Goal: Check status: Check status

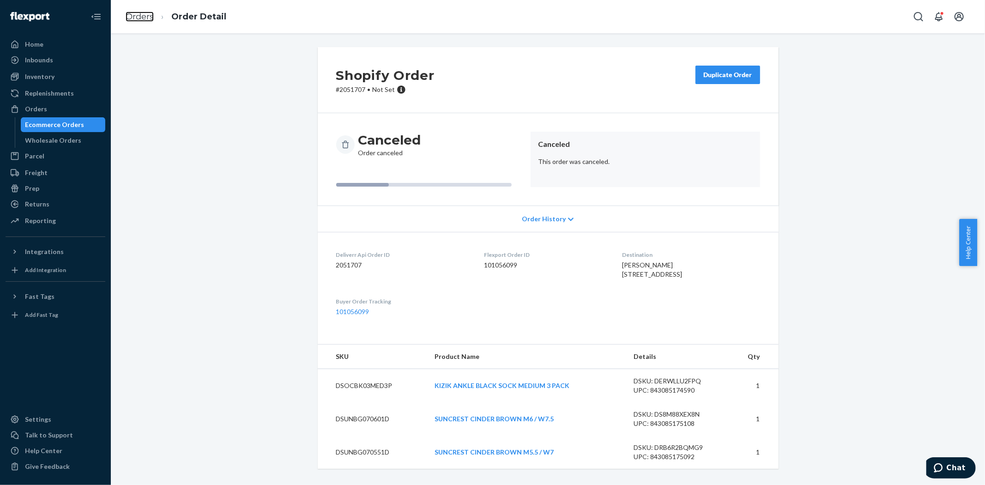
click at [141, 20] on link "Orders" at bounding box center [140, 17] width 28 height 10
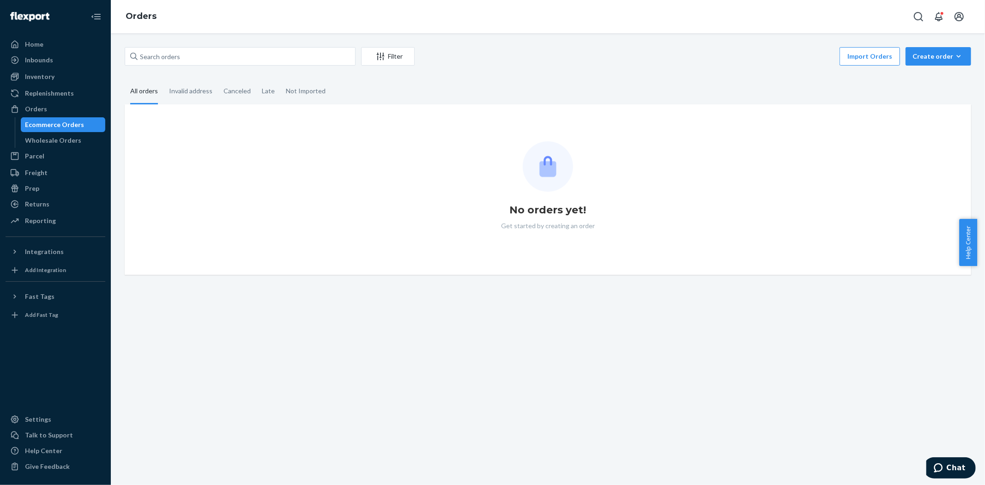
click at [173, 70] on div "Filter Import Orders Create order Ecommerce order Removal order All orders Inva…" at bounding box center [548, 161] width 861 height 228
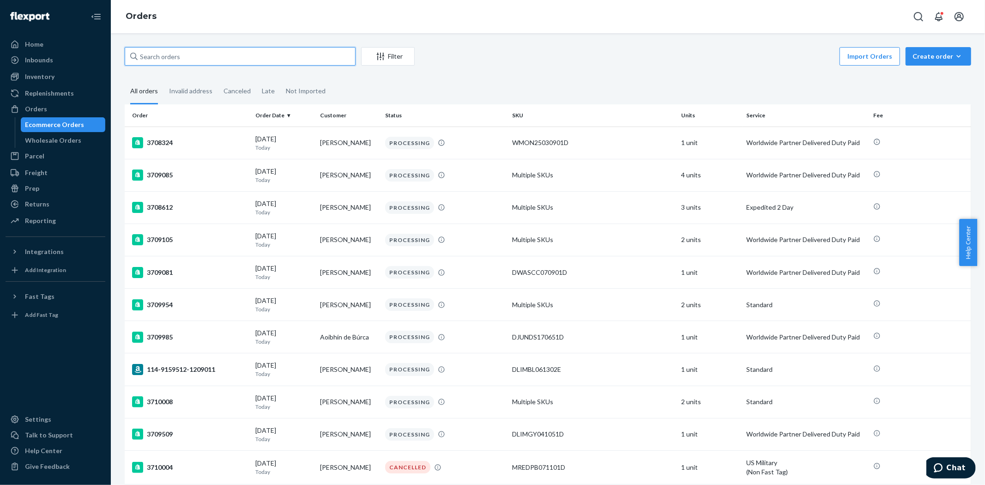
click at [173, 63] on input "text" at bounding box center [240, 56] width 231 height 18
paste input "MATH25121201D"
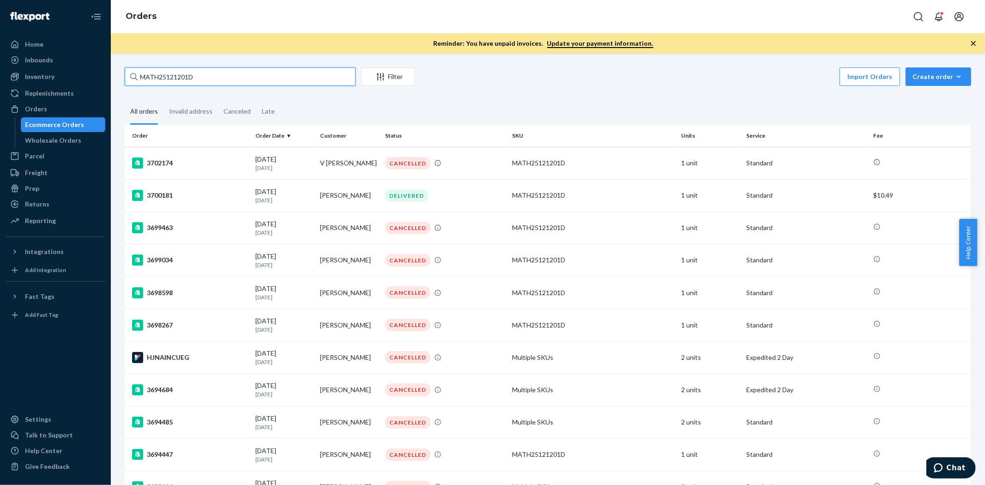
type input "MATH25121201D"
click at [35, 77] on div "Inventory" at bounding box center [40, 76] width 30 height 9
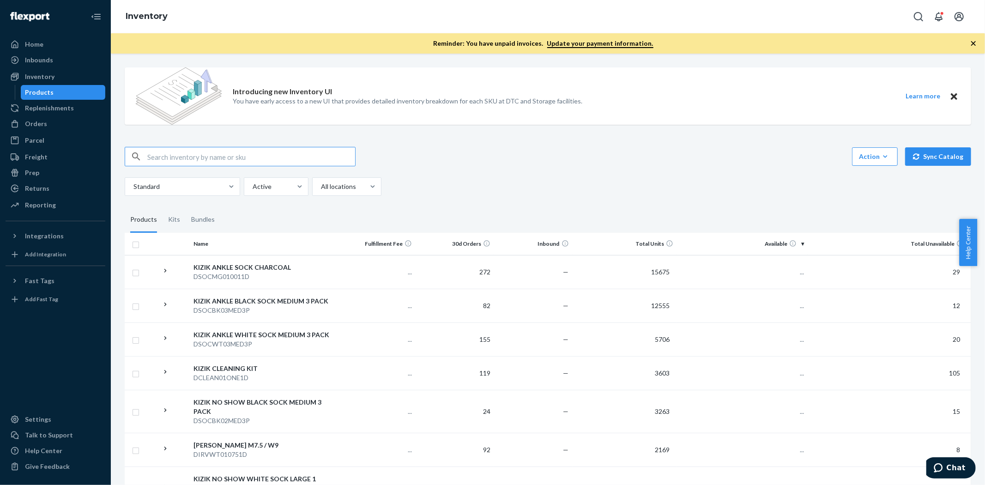
click at [168, 147] on input "text" at bounding box center [251, 156] width 208 height 18
type input "MATH25121201D"
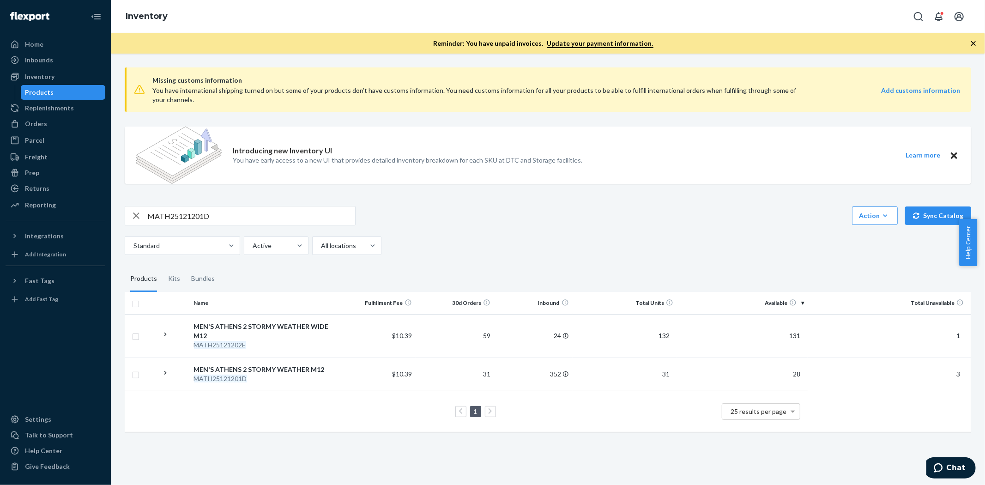
click at [304, 380] on div "MATH25121201D" at bounding box center [263, 378] width 139 height 9
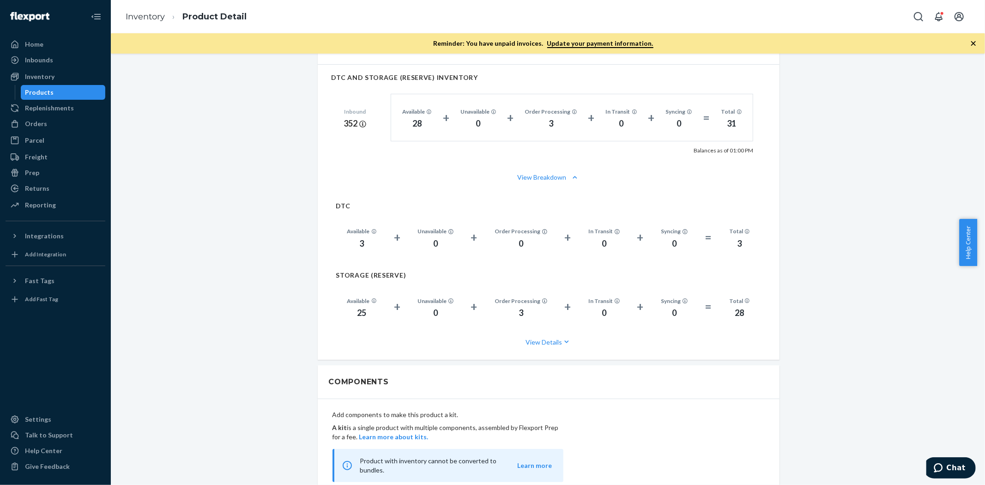
scroll to position [667, 0]
